Goal: Information Seeking & Learning: Compare options

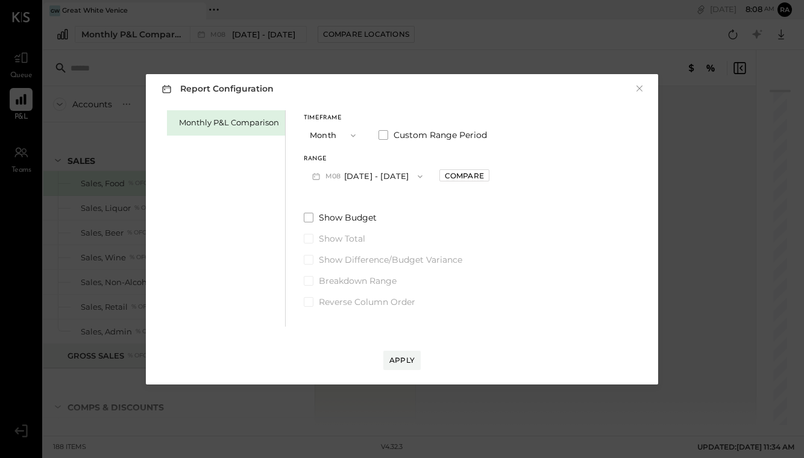
drag, startPoint x: 0, startPoint y: 0, endPoint x: 383, endPoint y: 177, distance: 422.1
click at [383, 177] on button "M08 [DATE] - [DATE]" at bounding box center [367, 176] width 127 height 22
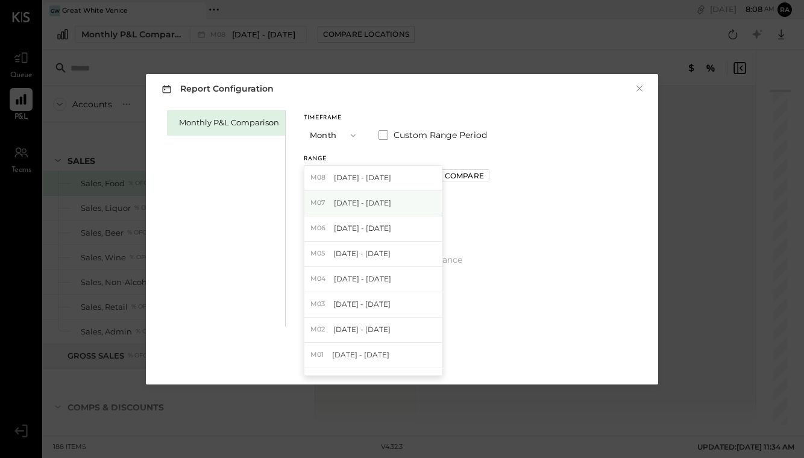
drag, startPoint x: 383, startPoint y: 177, endPoint x: 384, endPoint y: 204, distance: 27.1
click at [384, 204] on div "M07 [DATE] - [DATE]" at bounding box center [372, 203] width 137 height 25
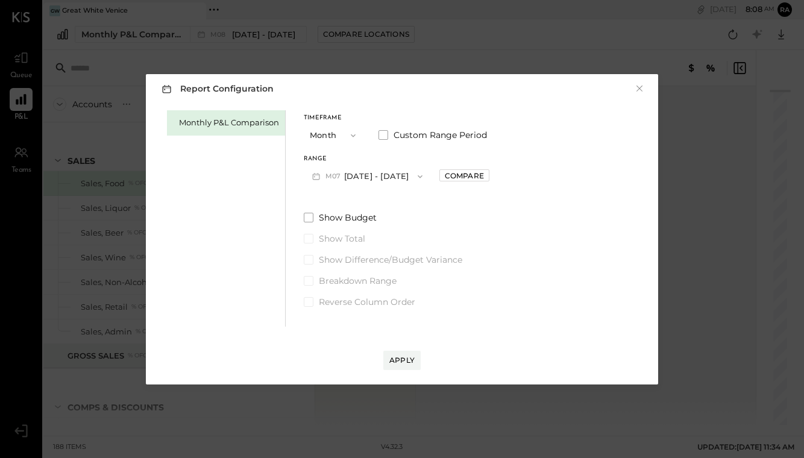
click at [452, 178] on div "Compare" at bounding box center [464, 175] width 39 height 10
click at [487, 178] on icon "button" at bounding box center [490, 175] width 7 height 7
type input "*"
drag, startPoint x: 384, startPoint y: 204, endPoint x: 407, endPoint y: 360, distance: 157.7
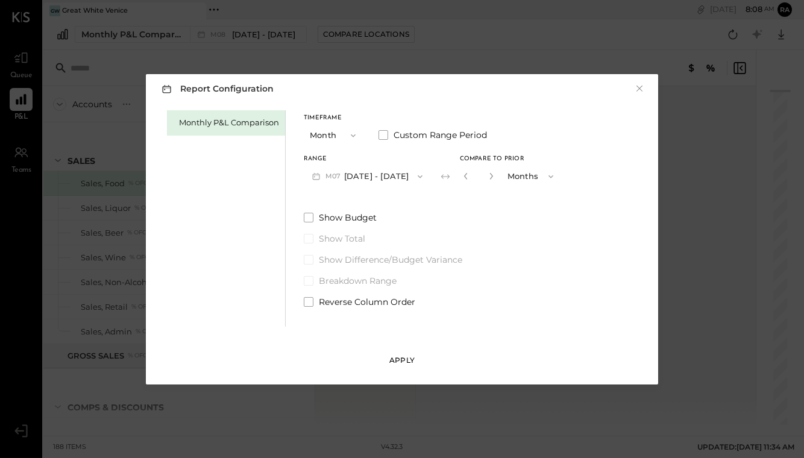
click at [407, 360] on div "Apply" at bounding box center [401, 360] width 25 height 10
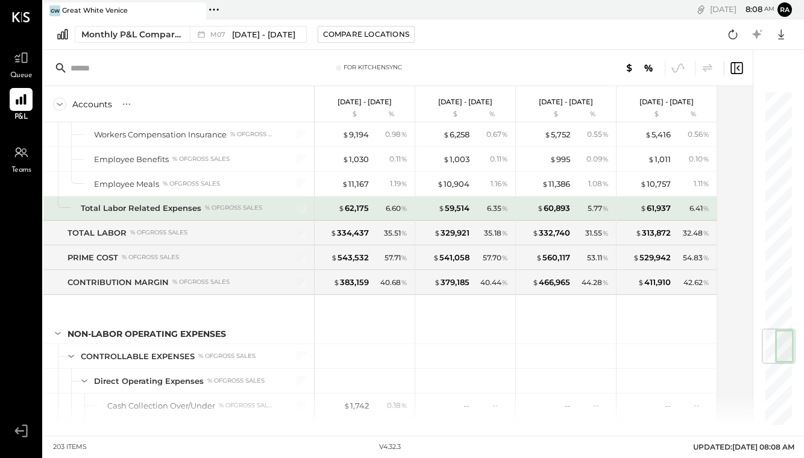
scroll to position [2209, 0]
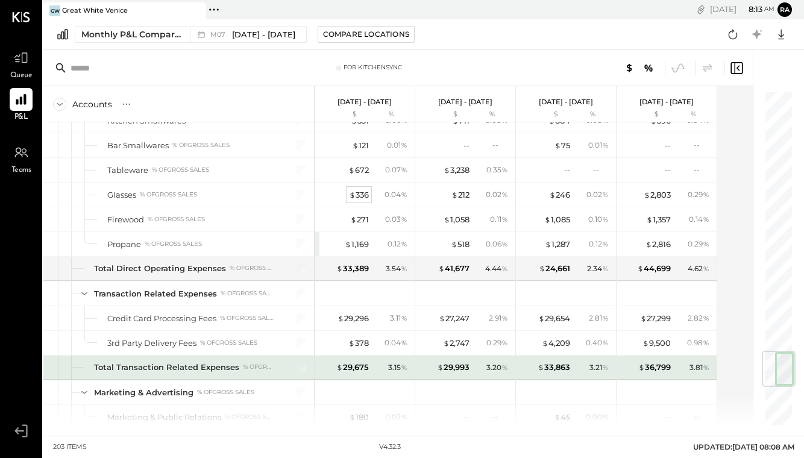
drag, startPoint x: 407, startPoint y: 360, endPoint x: 359, endPoint y: 198, distance: 169.5
click at [359, 198] on div "$ 336" at bounding box center [359, 194] width 20 height 11
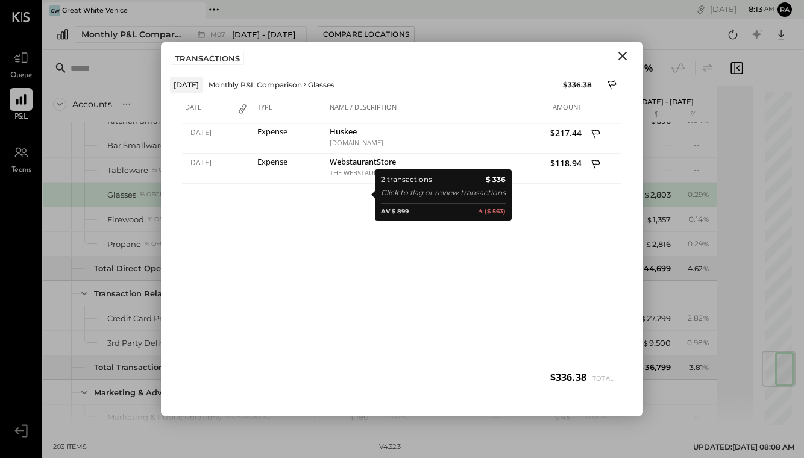
drag, startPoint x: 359, startPoint y: 198, endPoint x: 620, endPoint y: 56, distance: 296.8
click at [620, 56] on icon "Close" at bounding box center [622, 56] width 14 height 14
